Goal: Task Accomplishment & Management: Use online tool/utility

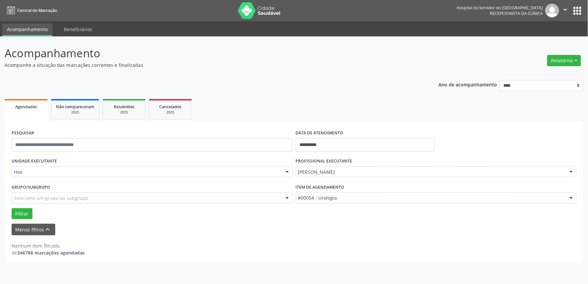
click at [570, 170] on div at bounding box center [571, 172] width 10 height 11
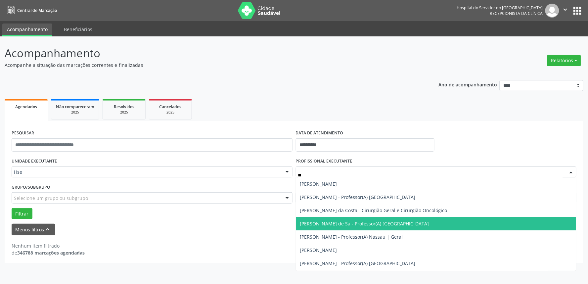
type input "*"
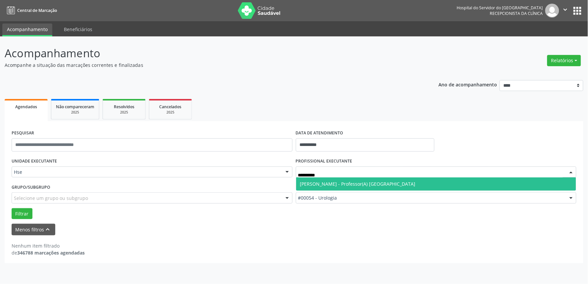
type input "**********"
click at [357, 184] on span "[PERSON_NAME] - Professor(A) [GEOGRAPHIC_DATA]" at bounding box center [357, 184] width 115 height 6
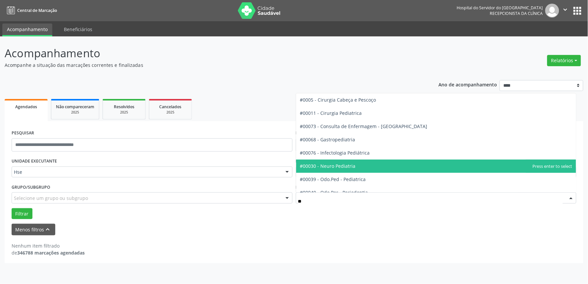
type input "***"
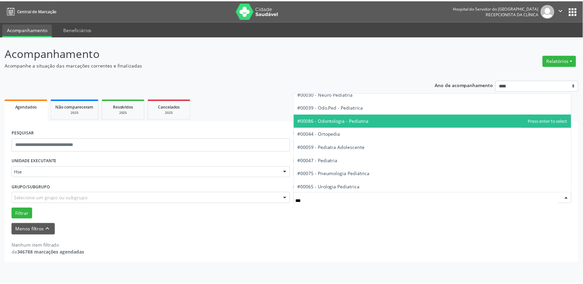
scroll to position [47, 0]
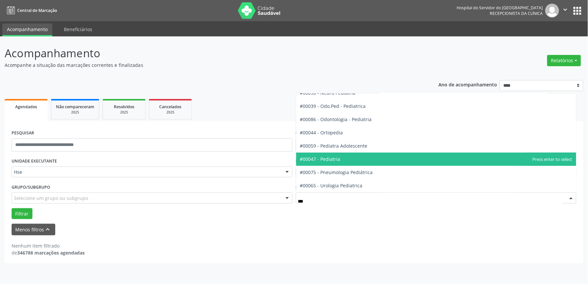
click at [332, 160] on span "#00047 - Pediatria" at bounding box center [320, 159] width 40 height 6
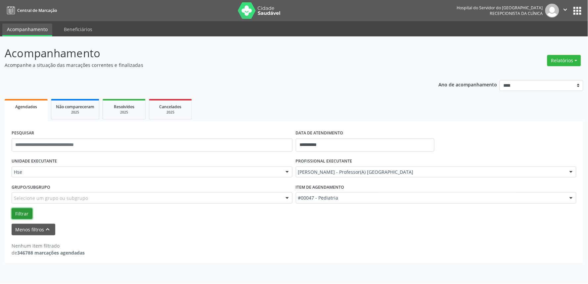
click at [23, 211] on button "Filtrar" at bounding box center [22, 213] width 21 height 11
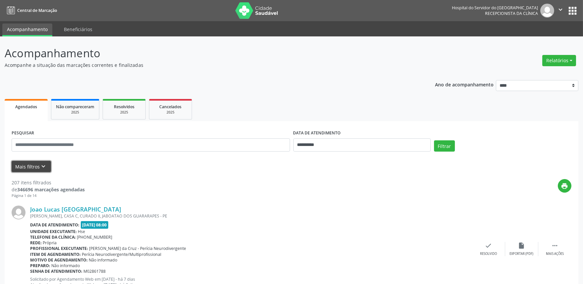
click at [35, 163] on button "Mais filtros keyboard_arrow_down" at bounding box center [31, 167] width 39 height 12
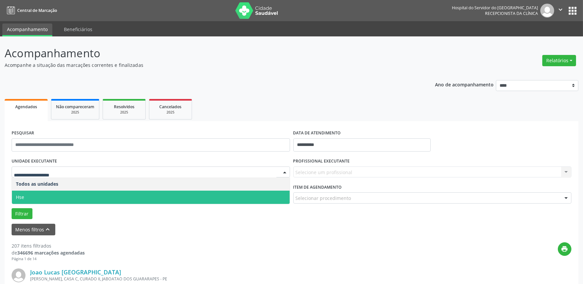
click at [33, 194] on span "Hse" at bounding box center [151, 197] width 278 height 13
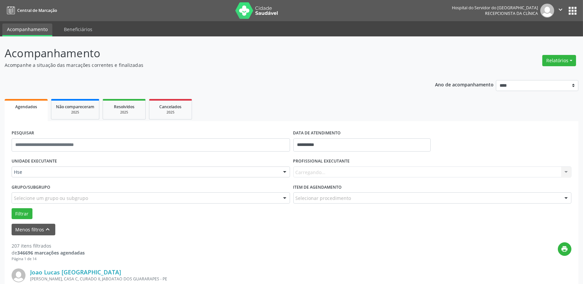
click at [327, 171] on div "Carregando... Nenhum resultado encontrado para: " " Não há nenhuma opção para s…" at bounding box center [432, 171] width 278 height 11
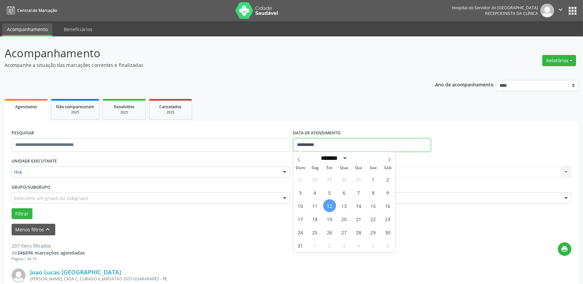
click at [306, 141] on input "**********" at bounding box center [361, 144] width 137 height 13
click at [328, 206] on span "12" at bounding box center [329, 205] width 13 height 13
type input "**********"
click at [328, 206] on span "12" at bounding box center [329, 205] width 13 height 13
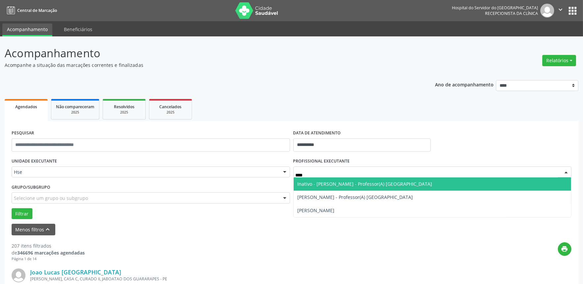
type input "*****"
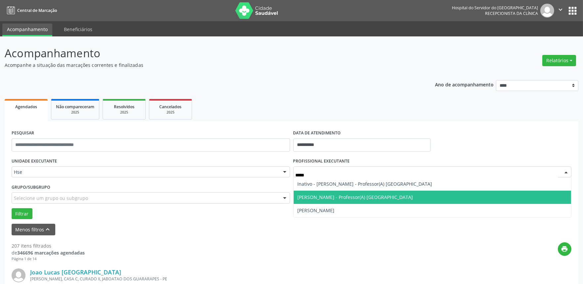
click at [332, 200] on span "[PERSON_NAME] - Professor(A) [GEOGRAPHIC_DATA]" at bounding box center [433, 197] width 278 height 13
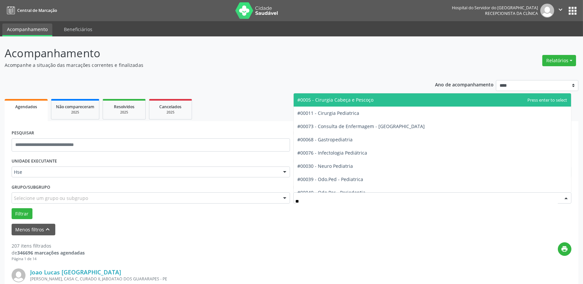
type input "***"
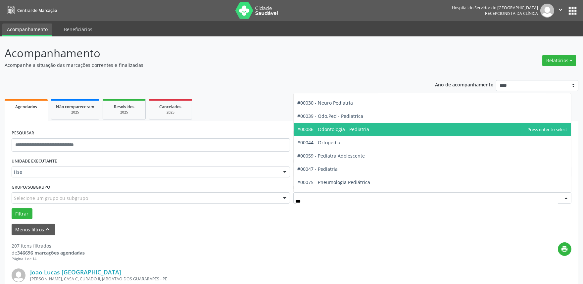
scroll to position [47, 0]
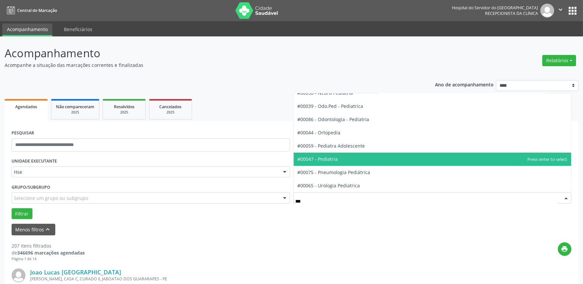
click at [329, 160] on span "#00047 - Pediatria" at bounding box center [318, 159] width 40 height 6
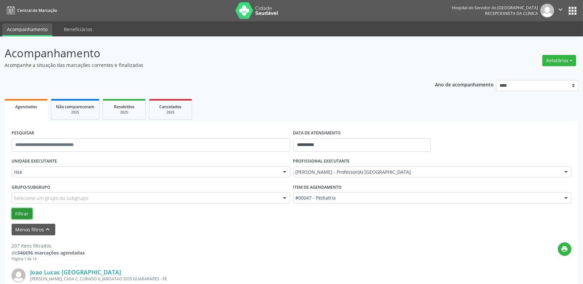
click at [23, 209] on button "Filtrar" at bounding box center [22, 213] width 21 height 11
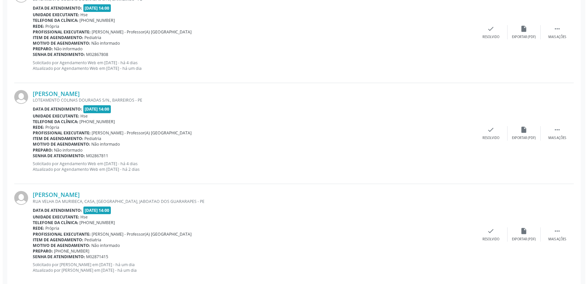
scroll to position [246, 0]
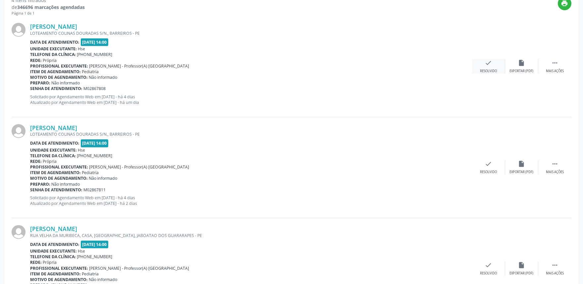
click at [488, 68] on div "check Resolvido" at bounding box center [488, 66] width 33 height 14
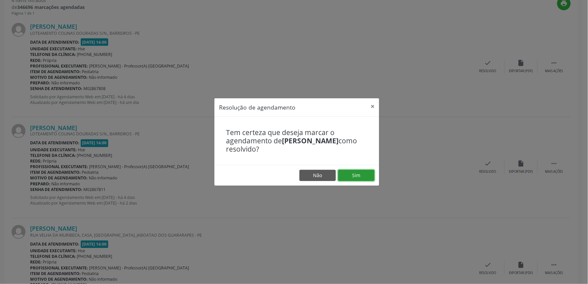
click at [351, 174] on button "Sim" at bounding box center [356, 175] width 36 height 11
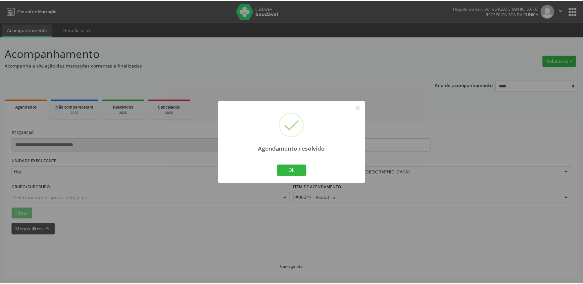
scroll to position [0, 0]
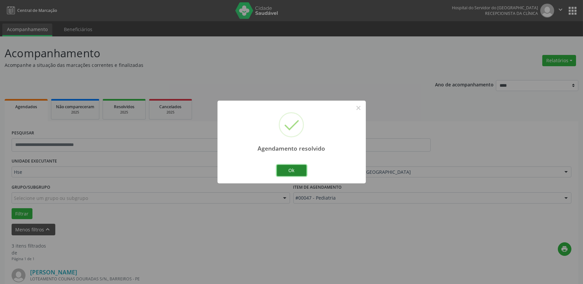
click at [292, 169] on button "Ok" at bounding box center [292, 170] width 30 height 11
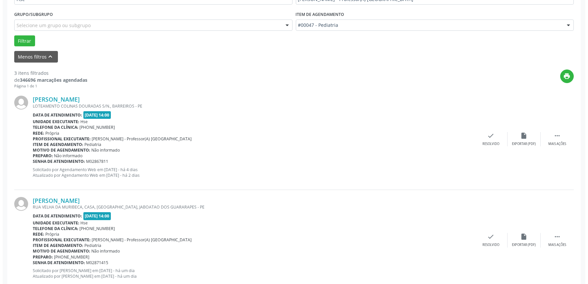
scroll to position [184, 0]
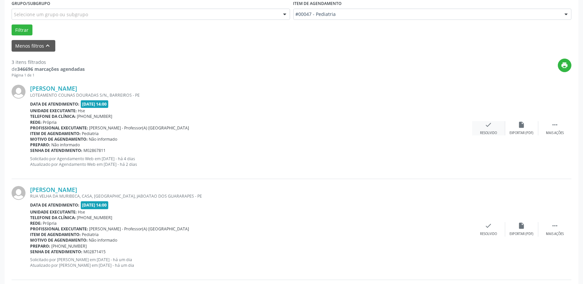
click at [489, 126] on icon "check" at bounding box center [488, 124] width 7 height 7
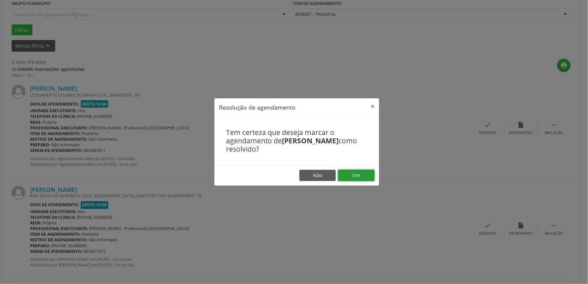
click at [363, 175] on button "Sim" at bounding box center [356, 175] width 36 height 11
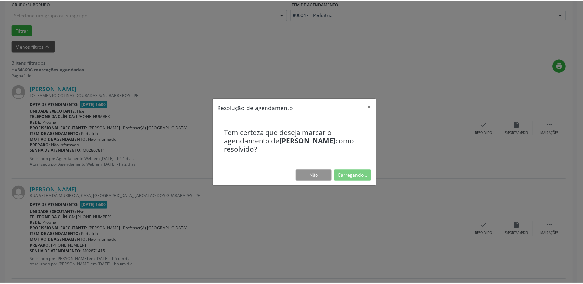
scroll to position [0, 0]
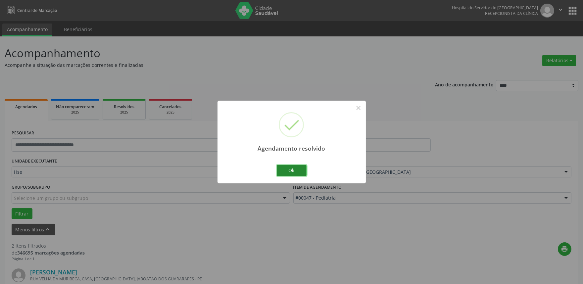
click at [297, 168] on button "Ok" at bounding box center [292, 170] width 30 height 11
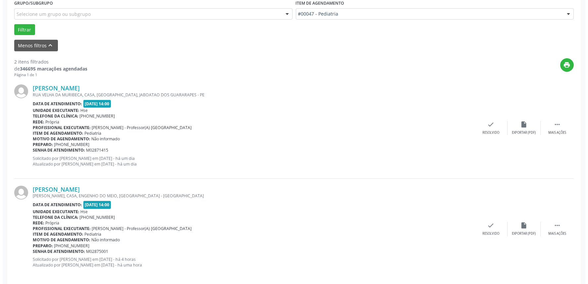
scroll to position [190, 0]
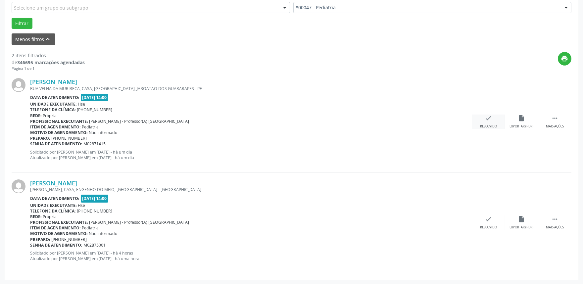
click at [489, 119] on icon "check" at bounding box center [488, 118] width 7 height 7
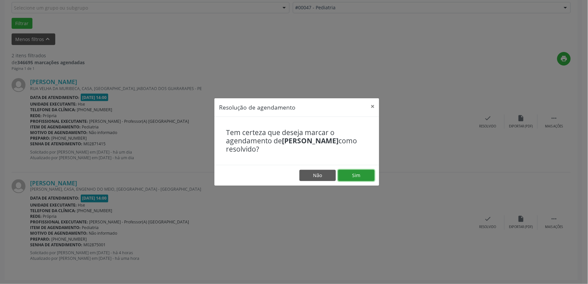
click at [357, 174] on button "Sim" at bounding box center [356, 175] width 36 height 11
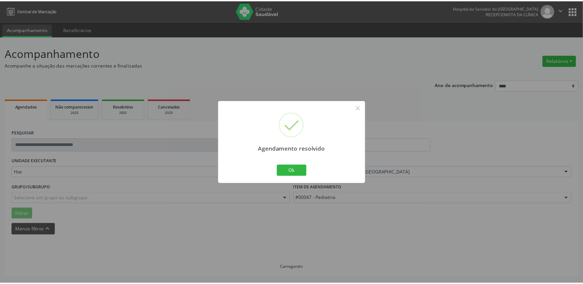
scroll to position [0, 0]
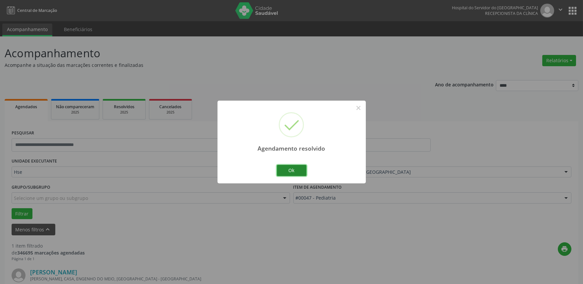
click at [297, 170] on button "Ok" at bounding box center [292, 170] width 30 height 11
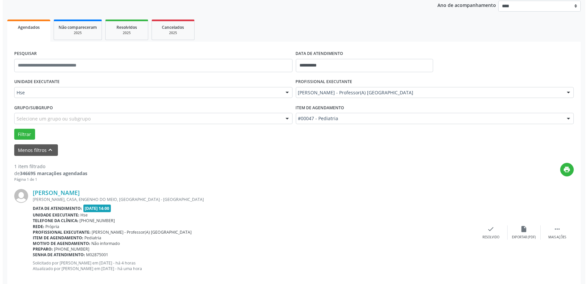
scroll to position [89, 0]
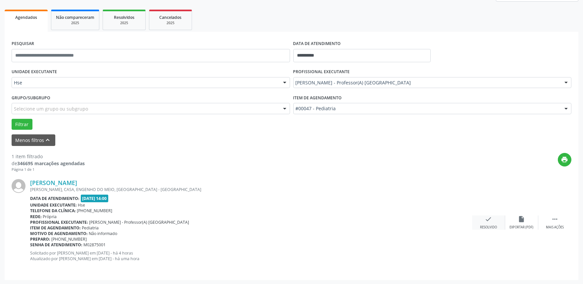
click at [485, 219] on icon "check" at bounding box center [488, 218] width 7 height 7
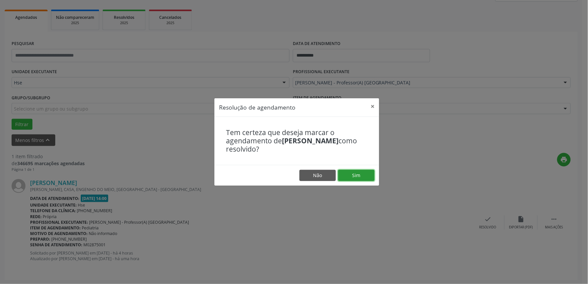
click at [355, 176] on button "Sim" at bounding box center [356, 175] width 36 height 11
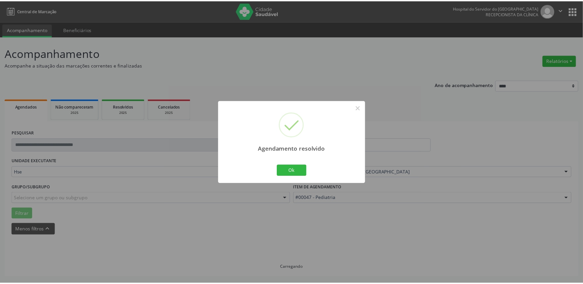
scroll to position [0, 0]
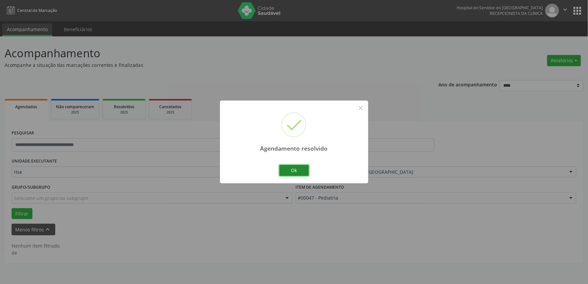
click at [302, 172] on button "Ok" at bounding box center [294, 170] width 30 height 11
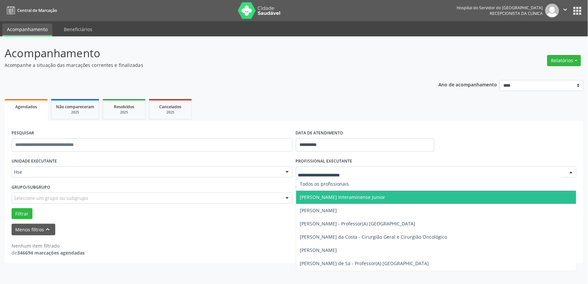
click at [569, 171] on div at bounding box center [571, 172] width 10 height 11
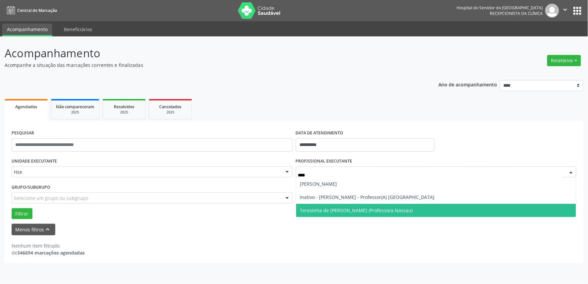
click at [360, 210] on span "Teresinha de [PERSON_NAME] (Professora Nassau)" at bounding box center [356, 210] width 113 height 6
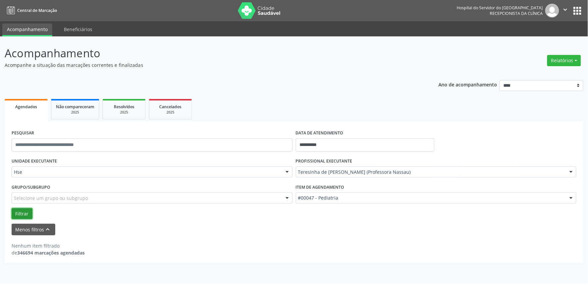
click at [19, 210] on button "Filtrar" at bounding box center [22, 213] width 21 height 11
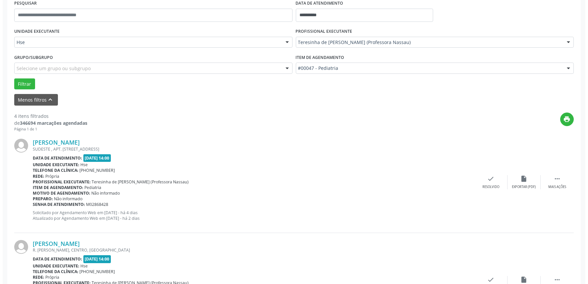
scroll to position [147, 0]
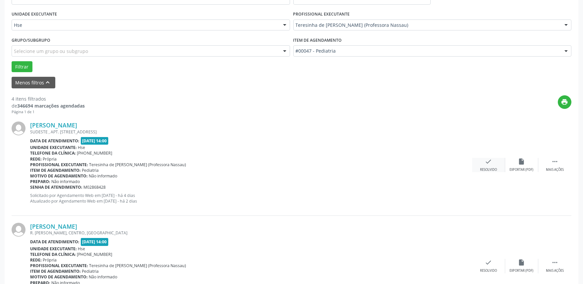
click at [487, 162] on icon "check" at bounding box center [488, 161] width 7 height 7
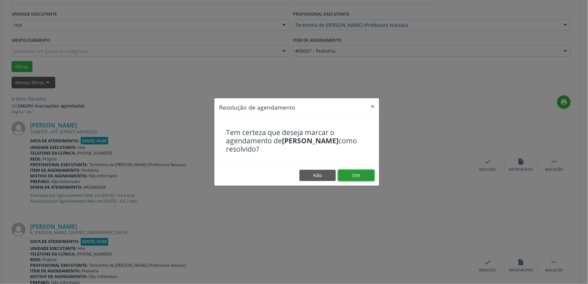
click at [356, 175] on button "Sim" at bounding box center [356, 175] width 36 height 11
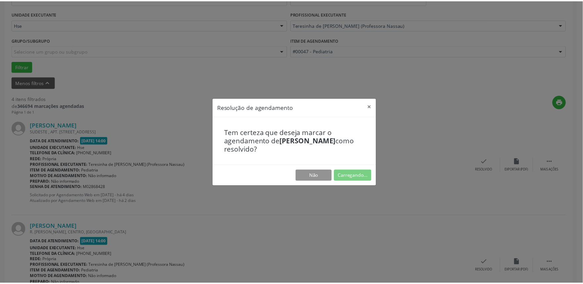
scroll to position [0, 0]
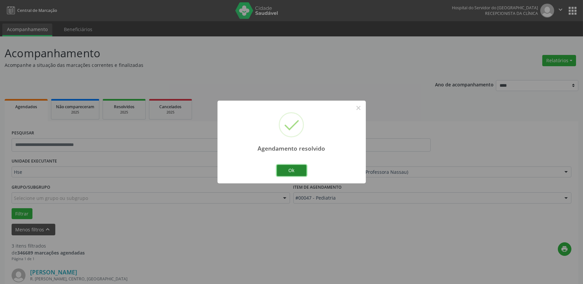
click at [292, 167] on button "Ok" at bounding box center [292, 170] width 30 height 11
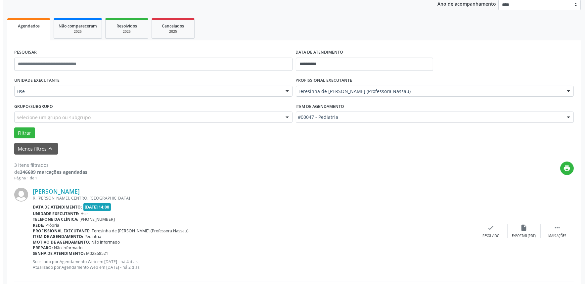
scroll to position [110, 0]
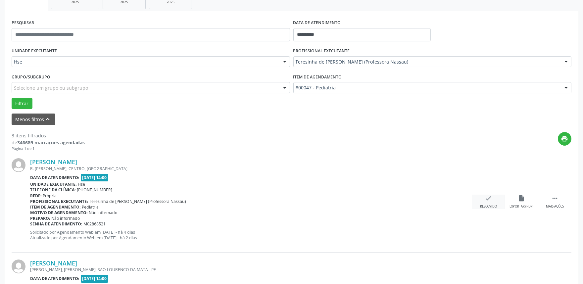
click at [486, 201] on icon "check" at bounding box center [488, 198] width 7 height 7
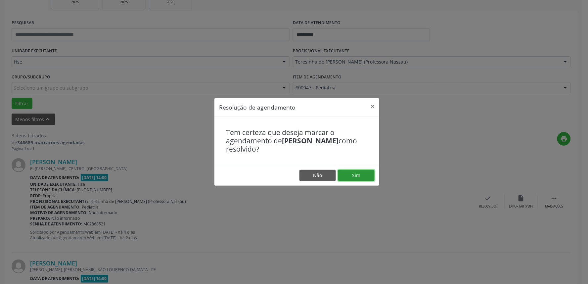
click at [354, 173] on button "Sim" at bounding box center [356, 175] width 36 height 11
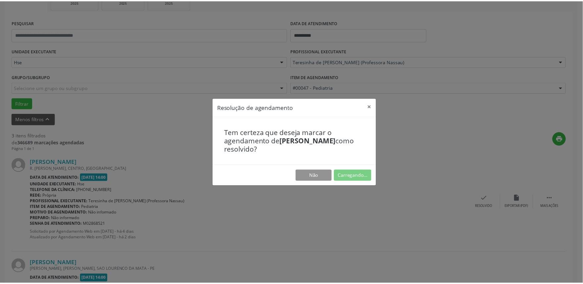
scroll to position [0, 0]
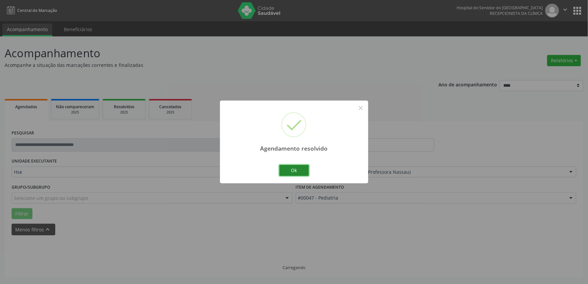
click at [295, 169] on button "Ok" at bounding box center [294, 170] width 30 height 11
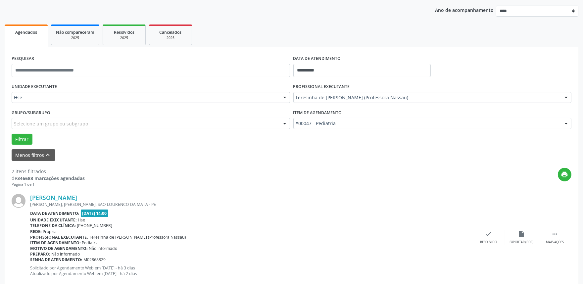
scroll to position [110, 0]
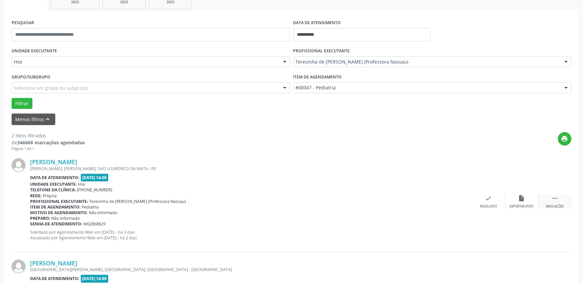
click at [553, 204] on div "Mais ações" at bounding box center [555, 206] width 18 height 5
click at [517, 203] on div "alarm_off Não compareceu" at bounding box center [521, 202] width 33 height 14
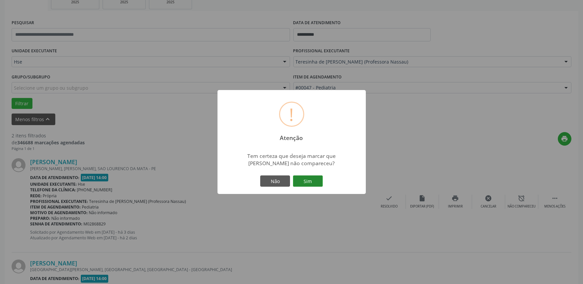
click at [312, 182] on button "Sim" at bounding box center [308, 180] width 30 height 11
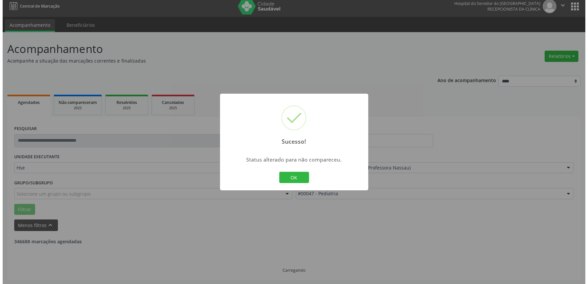
scroll to position [89, 0]
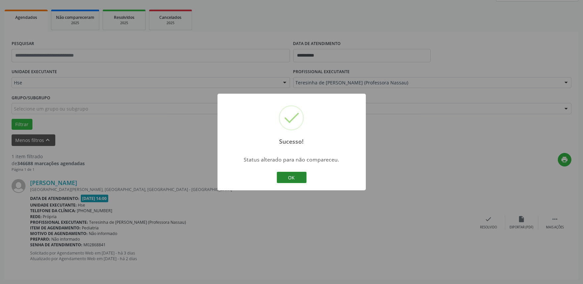
click at [295, 176] on button "OK" at bounding box center [292, 177] width 30 height 11
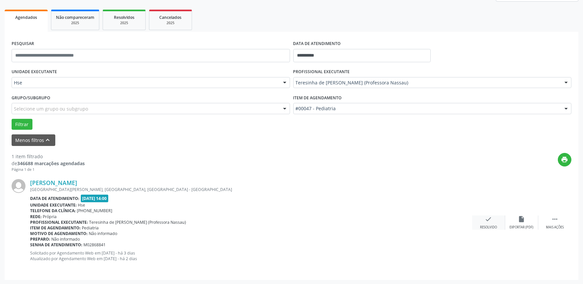
click at [487, 219] on icon "check" at bounding box center [488, 218] width 7 height 7
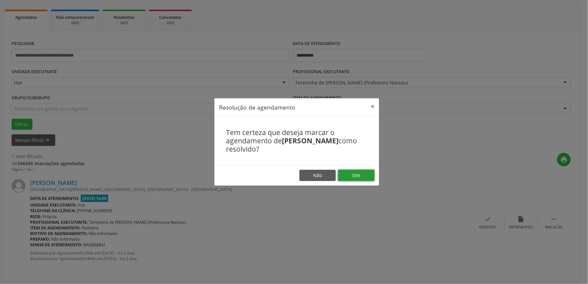
click at [360, 177] on button "Sim" at bounding box center [356, 175] width 36 height 11
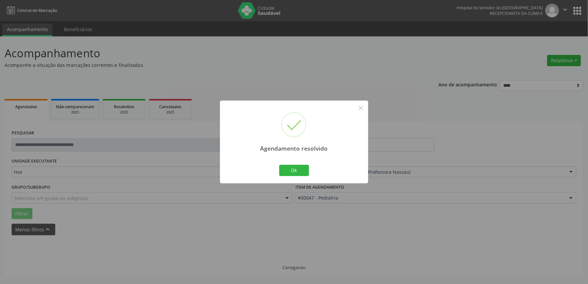
scroll to position [0, 0]
click at [301, 169] on button "Ok" at bounding box center [294, 170] width 30 height 11
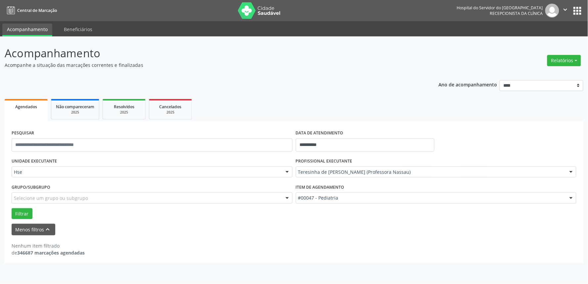
click at [570, 171] on div at bounding box center [571, 172] width 10 height 11
type input "*****"
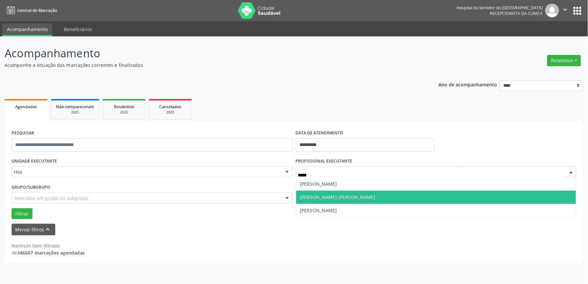
click at [364, 192] on span "[PERSON_NAME] [PERSON_NAME]" at bounding box center [436, 197] width 280 height 13
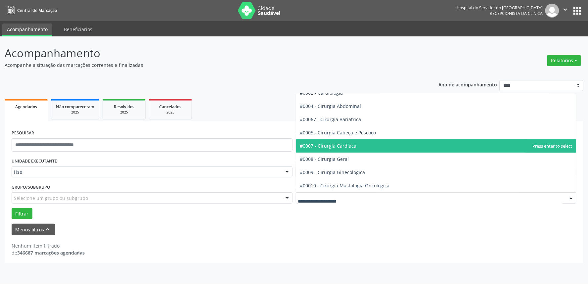
click at [350, 147] on span "#0007 - Cirurgia Cardiaca" at bounding box center [328, 146] width 57 height 6
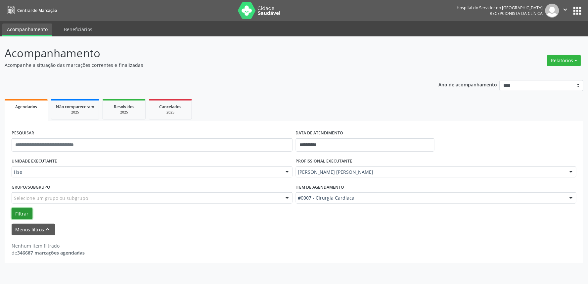
click at [23, 212] on button "Filtrar" at bounding box center [22, 213] width 21 height 11
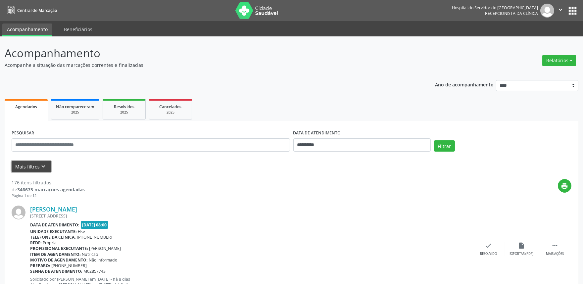
click at [38, 165] on button "Mais filtros keyboard_arrow_down" at bounding box center [31, 167] width 39 height 12
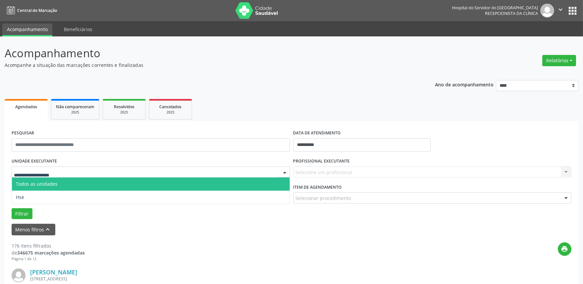
click at [91, 167] on div at bounding box center [151, 171] width 278 height 11
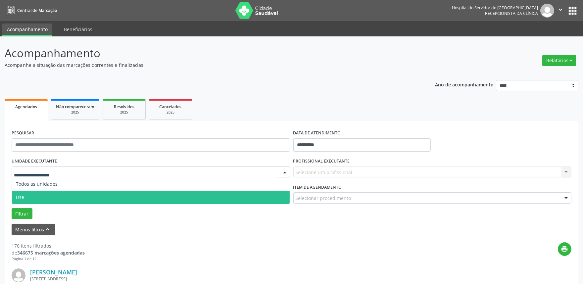
click at [57, 191] on span "Hse" at bounding box center [151, 197] width 278 height 13
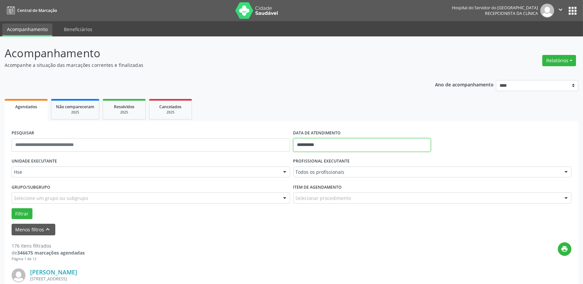
click at [312, 147] on input "**********" at bounding box center [361, 144] width 137 height 13
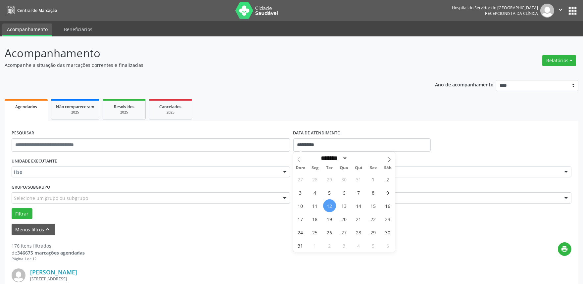
click at [326, 204] on span "12" at bounding box center [329, 205] width 13 height 13
type input "**********"
click at [326, 204] on span "12" at bounding box center [329, 205] width 13 height 13
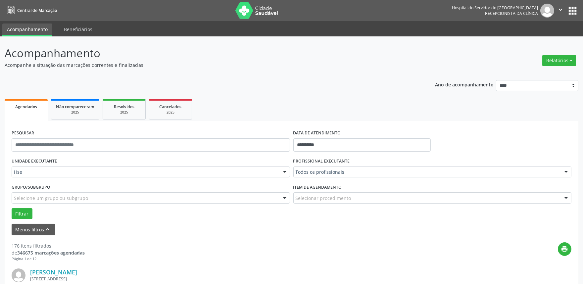
click at [326, 204] on div "Item de agendamento Selecionar procedimento #0000 - Alergologia #0001 - Angiolo…" at bounding box center [433, 195] width 282 height 26
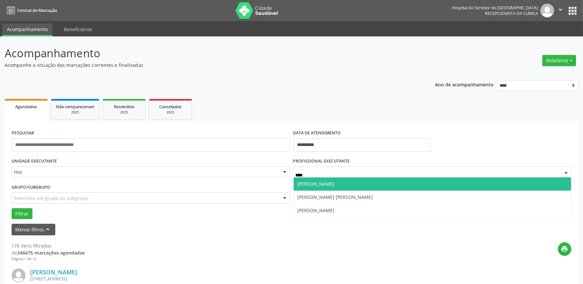
type input "*****"
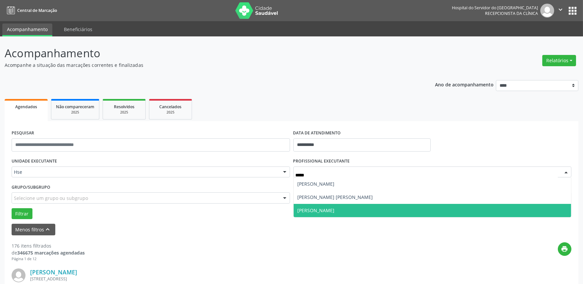
click at [316, 209] on span "[PERSON_NAME]" at bounding box center [316, 210] width 37 height 6
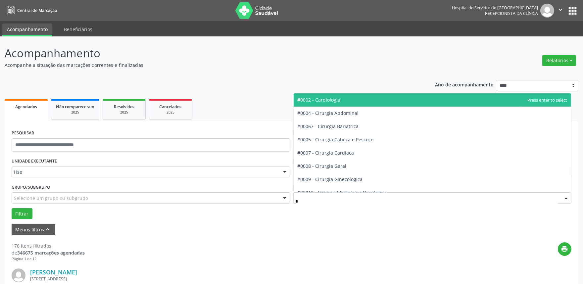
type input "**"
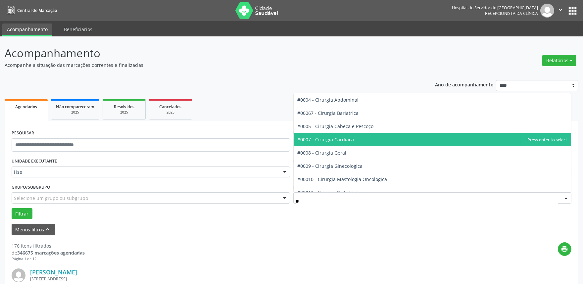
click at [361, 138] on span "#0007 - Cirurgia Cardiaca" at bounding box center [433, 139] width 278 height 13
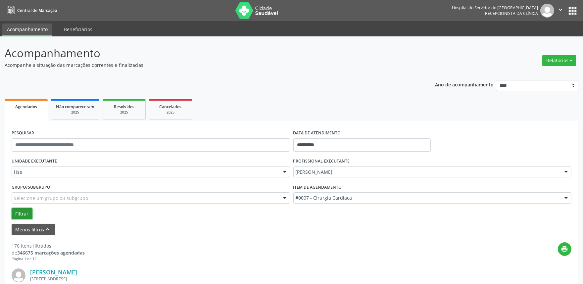
click at [23, 210] on button "Filtrar" at bounding box center [22, 213] width 21 height 11
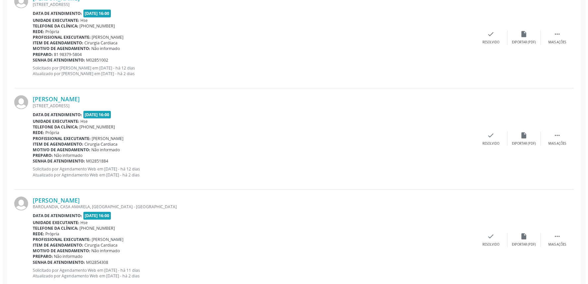
scroll to position [898, 0]
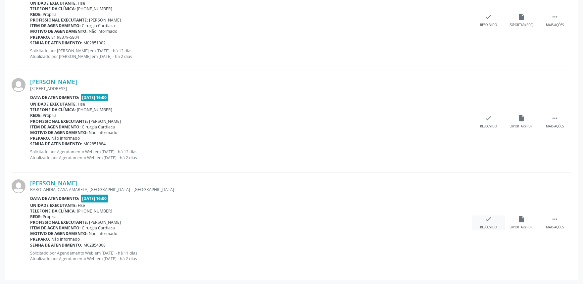
click at [481, 218] on div "check Resolvido" at bounding box center [488, 222] width 33 height 14
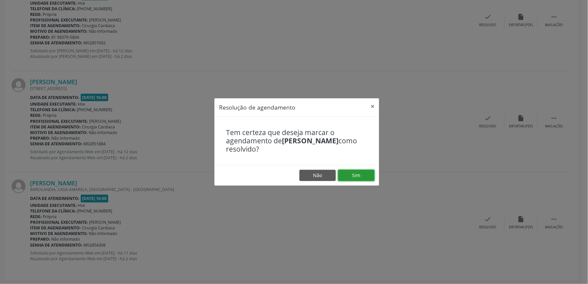
click at [352, 176] on button "Sim" at bounding box center [356, 175] width 36 height 11
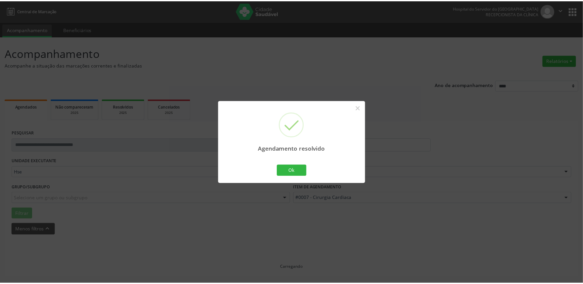
scroll to position [0, 0]
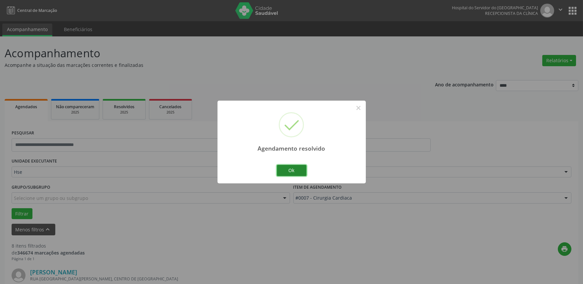
click at [294, 170] on button "Ok" at bounding box center [292, 170] width 30 height 11
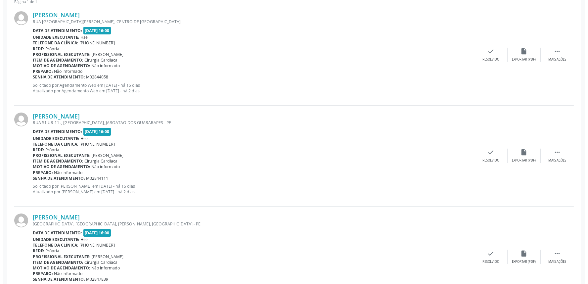
scroll to position [294, 0]
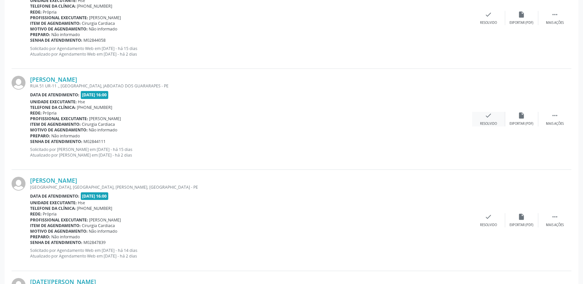
click at [491, 117] on icon "check" at bounding box center [488, 115] width 7 height 7
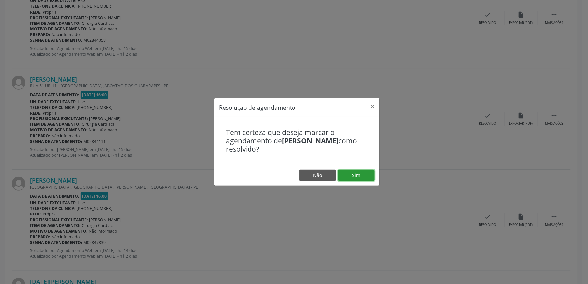
click at [357, 172] on button "Sim" at bounding box center [356, 175] width 36 height 11
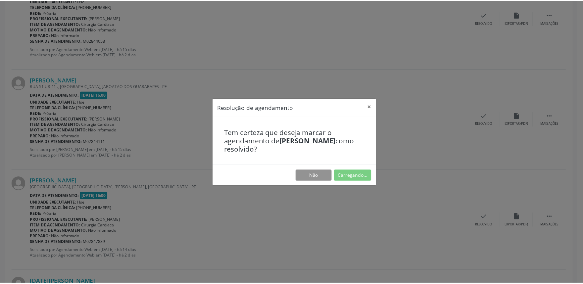
scroll to position [0, 0]
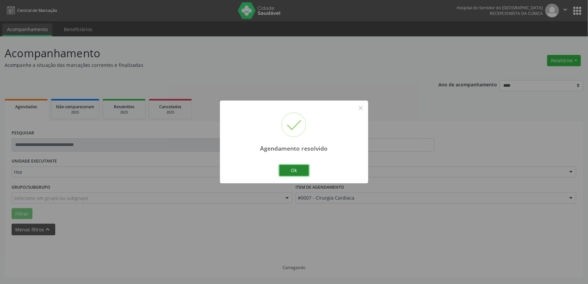
click at [302, 168] on button "Ok" at bounding box center [294, 170] width 30 height 11
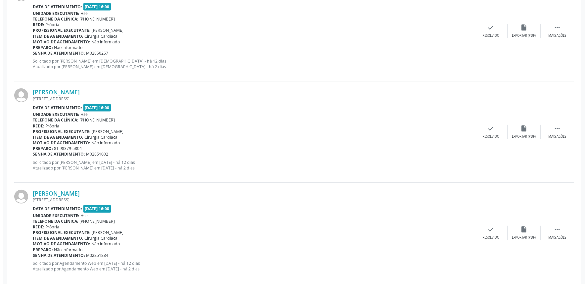
scroll to position [696, 0]
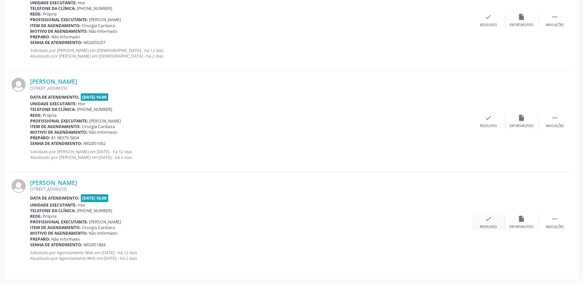
click at [492, 222] on div "check Resolvido" at bounding box center [488, 222] width 33 height 14
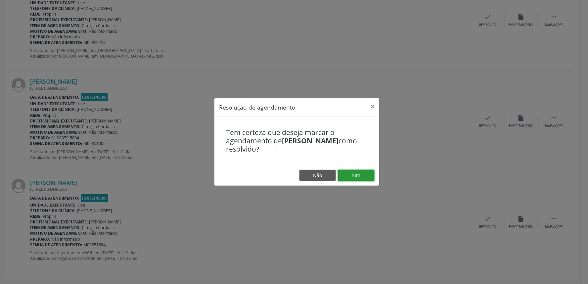
click at [365, 173] on button "Sim" at bounding box center [356, 175] width 36 height 11
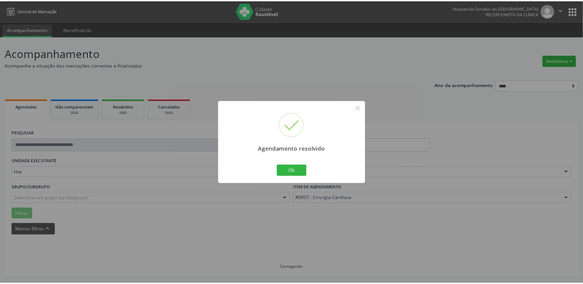
scroll to position [0, 0]
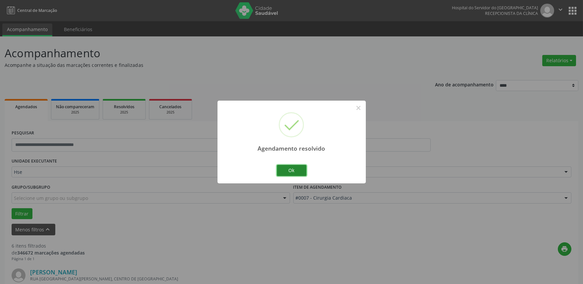
click at [293, 168] on button "Ok" at bounding box center [292, 170] width 30 height 11
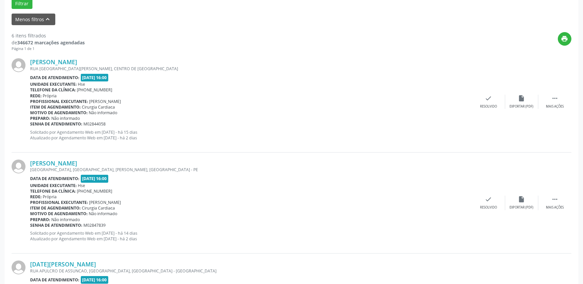
scroll to position [147, 0]
